Goal: Task Accomplishment & Management: Complete application form

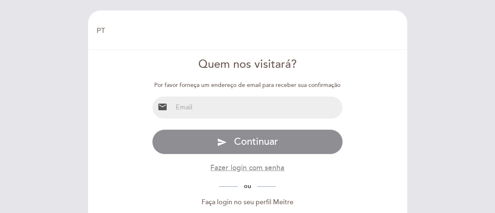
select select "pt"
click at [263, 119] on input "email" at bounding box center [258, 107] width 170 height 22
type input "[EMAIL_ADDRESS][DOMAIN_NAME]"
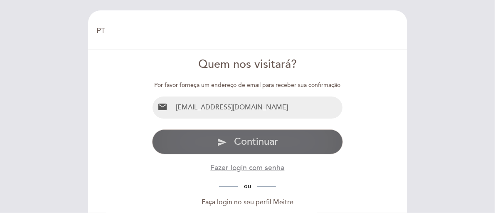
click at [270, 148] on span "Continuar" at bounding box center [256, 142] width 44 height 12
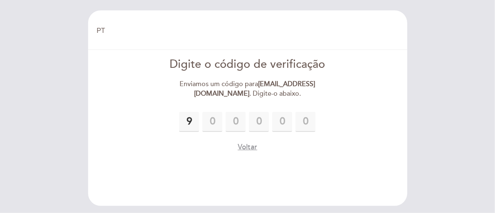
type input "9"
type input "8"
type input "6"
type input "8"
type input "1"
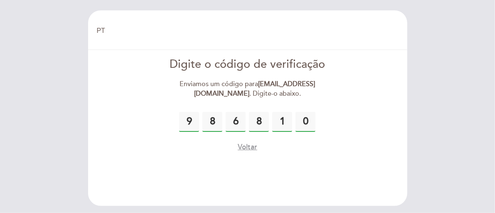
type input "0"
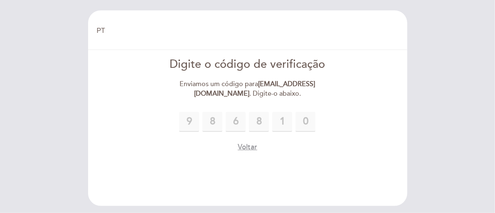
scroll to position [37, 0]
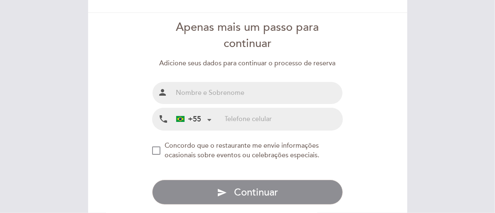
click at [230, 104] on input "text" at bounding box center [258, 93] width 170 height 22
type input "[PERSON_NAME] Piropo"
click at [230, 130] on input "tel" at bounding box center [284, 119] width 118 height 22
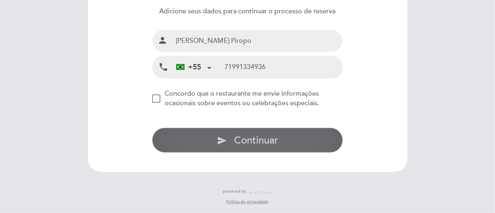
type input "71991334936"
click at [230, 153] on button "send Continuar" at bounding box center [247, 140] width 191 height 25
